Goal: Task Accomplishment & Management: Manage account settings

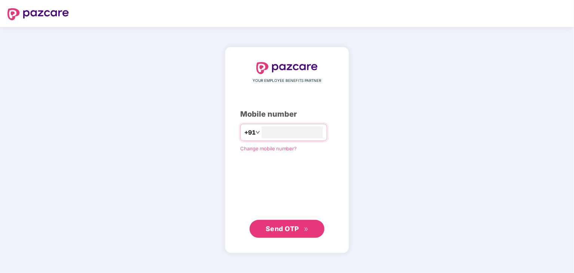
type input "**********"
click at [278, 232] on span "Send OTP" at bounding box center [287, 228] width 43 height 10
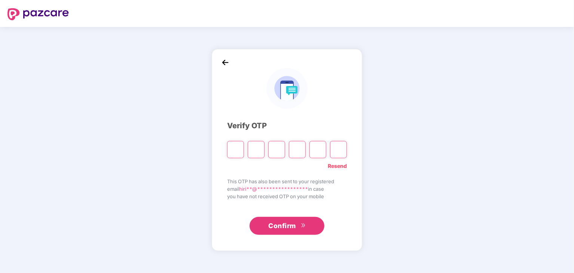
type input "*"
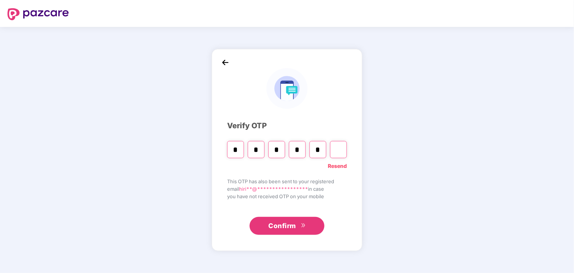
type input "*"
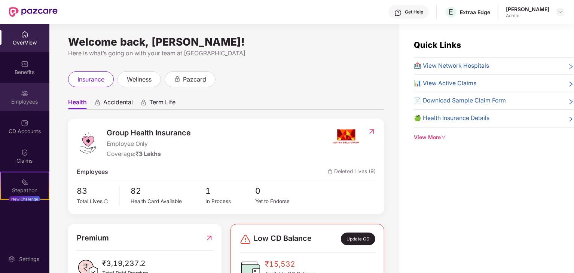
click at [23, 96] on img at bounding box center [24, 93] width 7 height 7
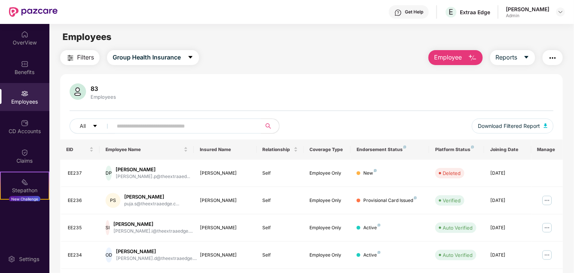
click at [460, 57] on span "Employee" at bounding box center [448, 57] width 28 height 9
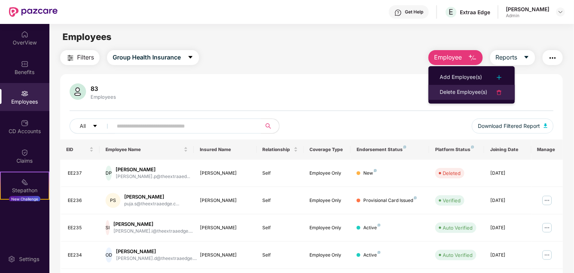
click at [459, 95] on div "Delete Employee(s)" at bounding box center [464, 92] width 48 height 9
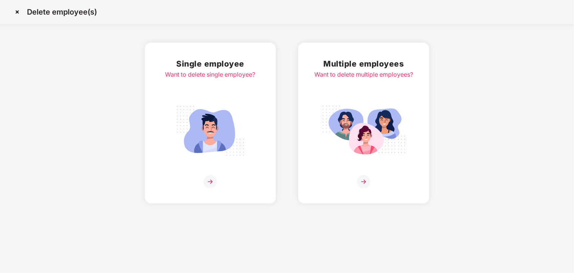
click at [201, 131] on img at bounding box center [210, 131] width 84 height 58
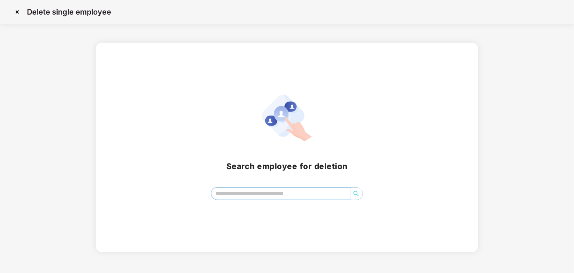
click at [222, 191] on input "search" at bounding box center [280, 193] width 139 height 11
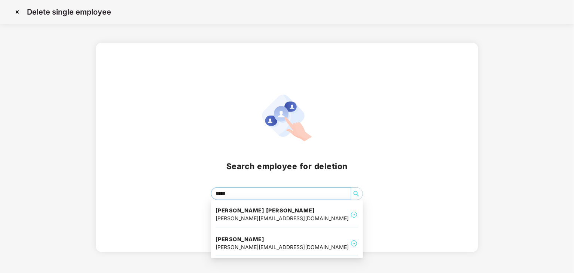
type input "*****"
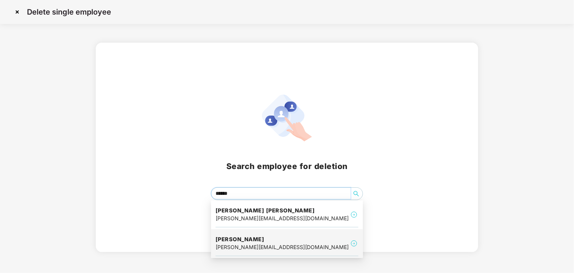
click at [265, 251] on div "[PERSON_NAME][EMAIL_ADDRESS][DOMAIN_NAME]" at bounding box center [282, 247] width 133 height 8
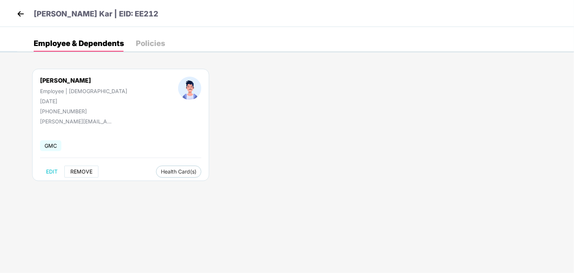
click at [77, 170] on span "REMOVE" at bounding box center [81, 172] width 22 height 6
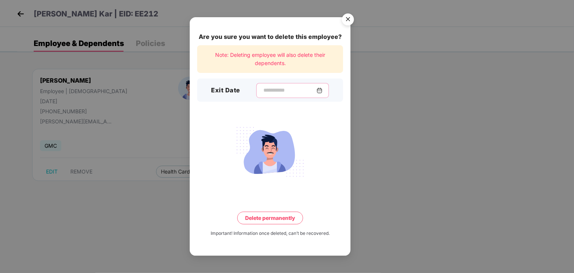
click at [295, 90] on input at bounding box center [290, 90] width 54 height 8
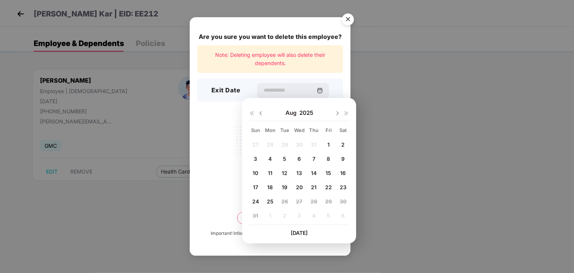
click at [329, 188] on span "22" at bounding box center [328, 187] width 7 height 6
type input "**********"
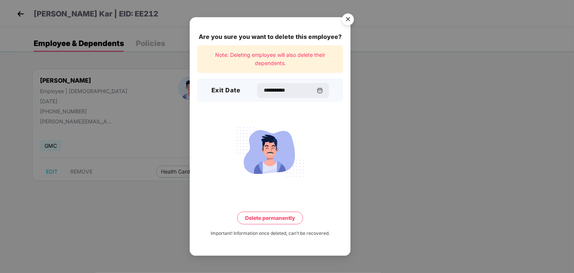
click at [281, 216] on button "Delete permanently" at bounding box center [270, 218] width 66 height 13
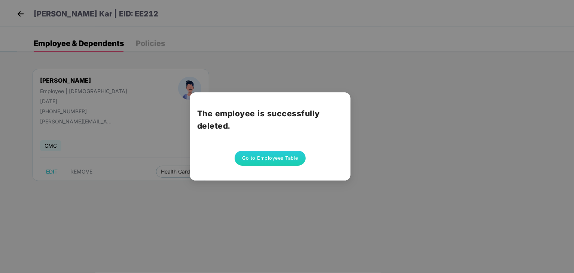
click at [281, 154] on button "Go to Employees Table" at bounding box center [270, 158] width 71 height 15
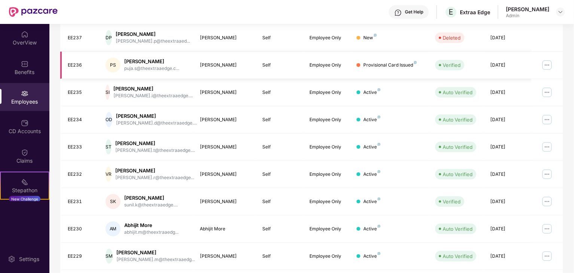
scroll to position [186, 0]
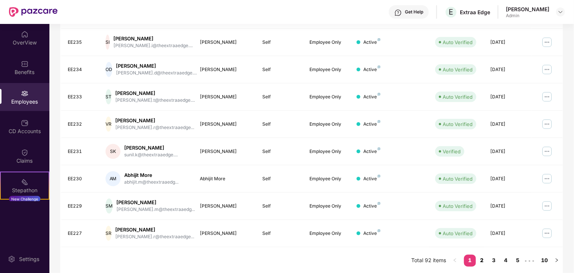
click at [482, 258] on link "2" at bounding box center [482, 260] width 12 height 11
